Goal: Information Seeking & Learning: Learn about a topic

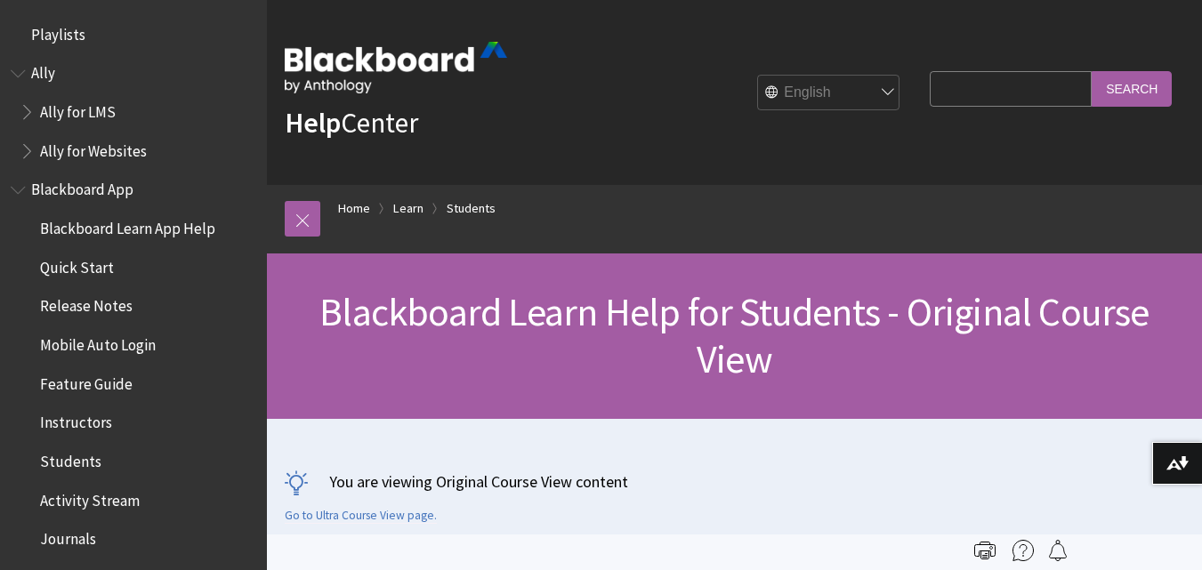
scroll to position [2103, 0]
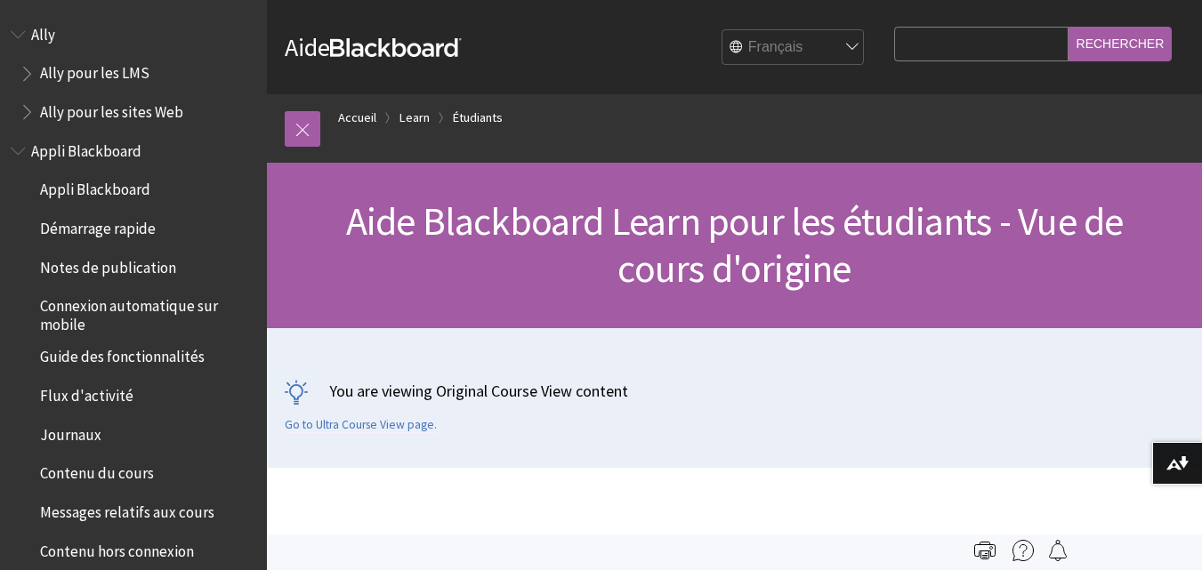
scroll to position [2032, 0]
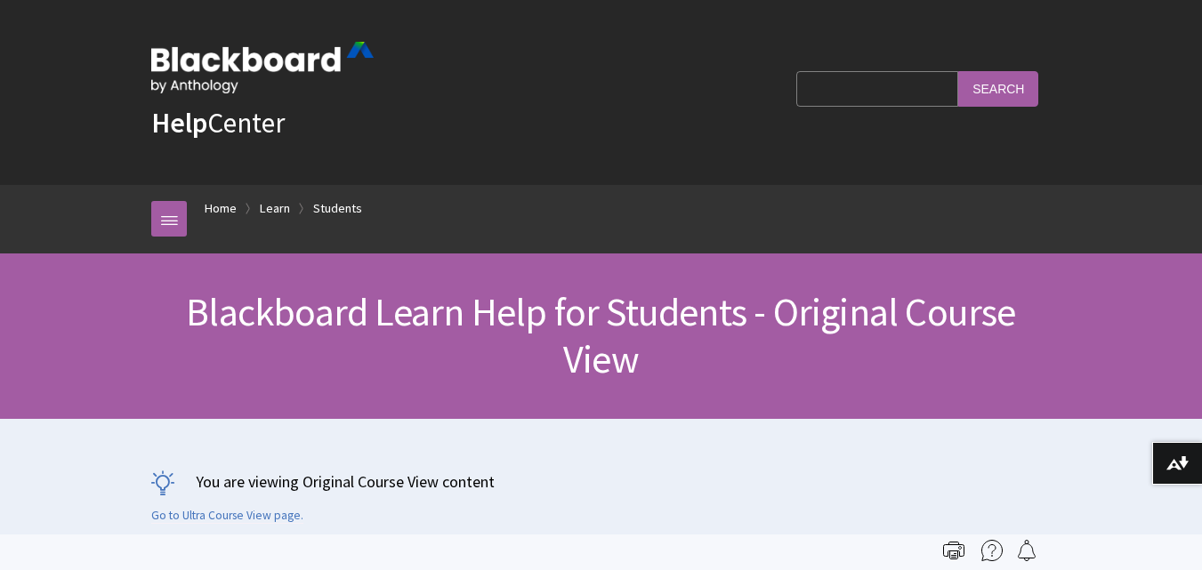
scroll to position [2103, 0]
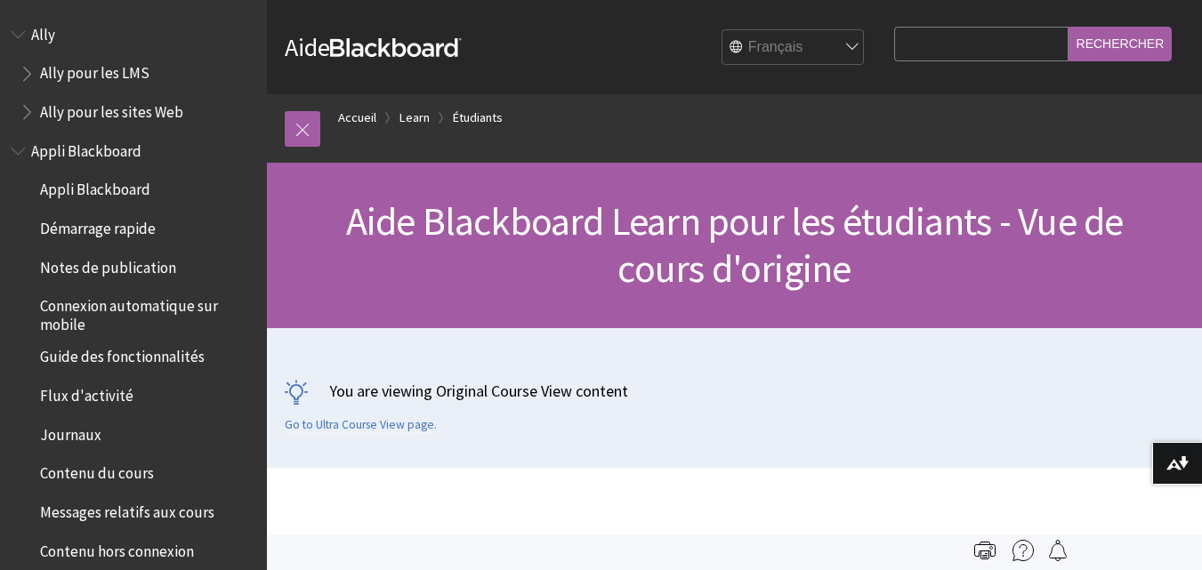
scroll to position [2032, 0]
